Goal: Entertainment & Leisure: Consume media (video, audio)

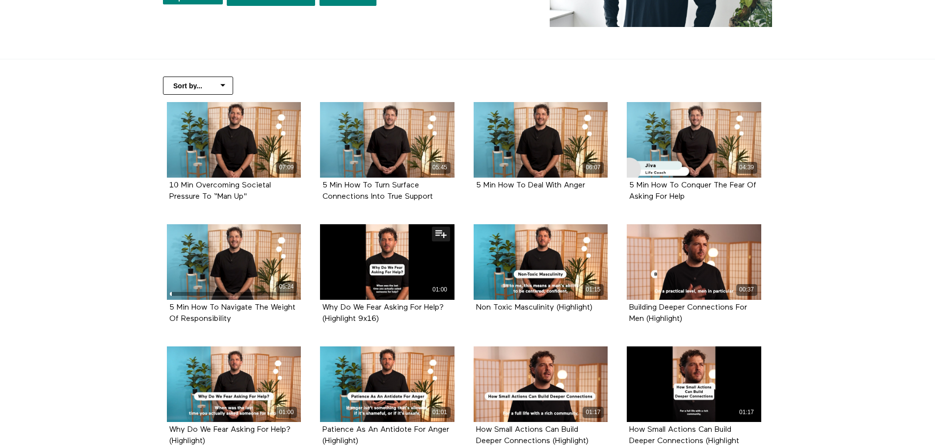
scroll to position [196, 0]
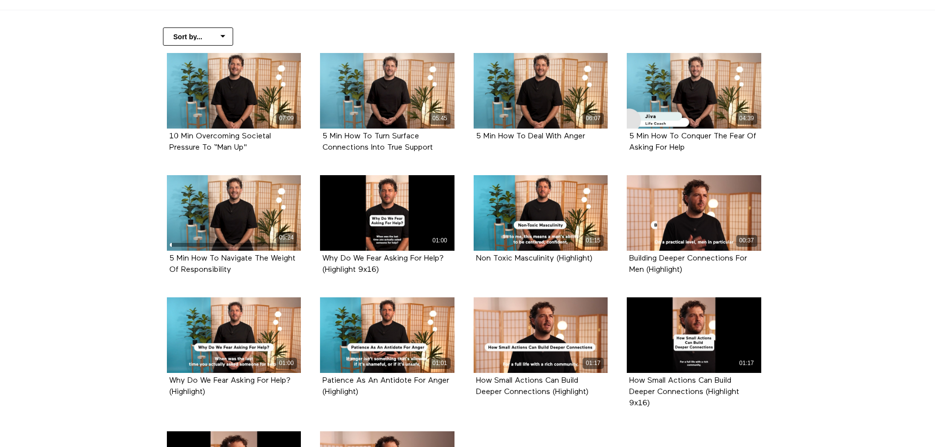
click at [59, 195] on section "Sort by... Alphabetical Release date 07:09 10 Min Overcoming Societal Pressure …" at bounding box center [467, 290] width 935 height 561
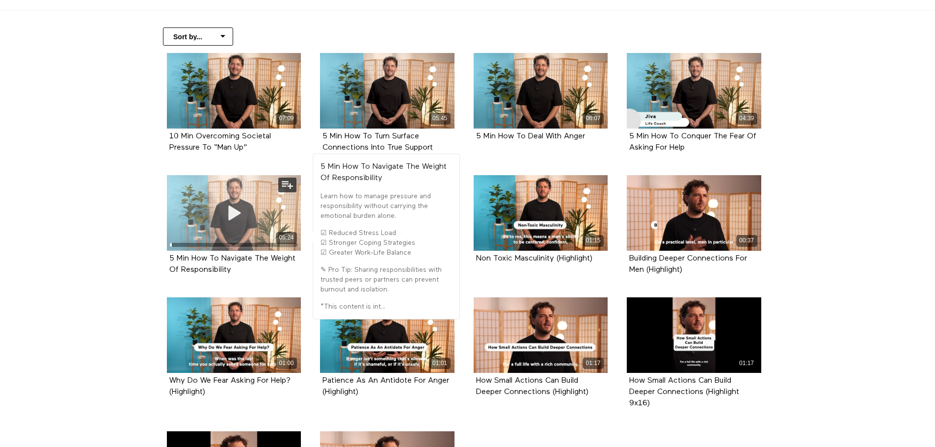
click at [224, 226] on span at bounding box center [233, 212] width 29 height 29
